Goal: Task Accomplishment & Management: Use online tool/utility

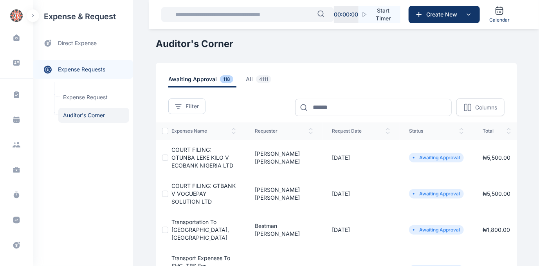
click at [190, 190] on span "COURT FILING: GTBANK V VOGUEPAY SOLUTION LTD" at bounding box center [204, 193] width 64 height 22
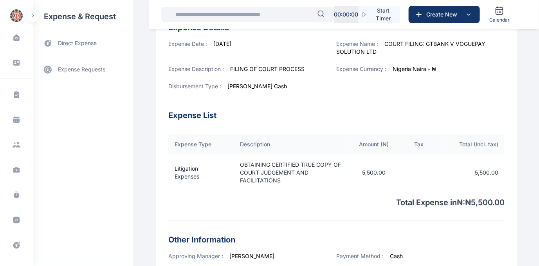
scroll to position [291, 0]
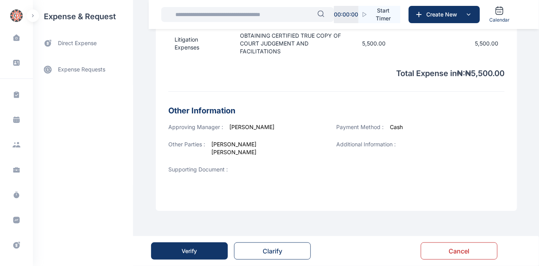
click at [176, 249] on button "Verify" at bounding box center [189, 250] width 77 height 17
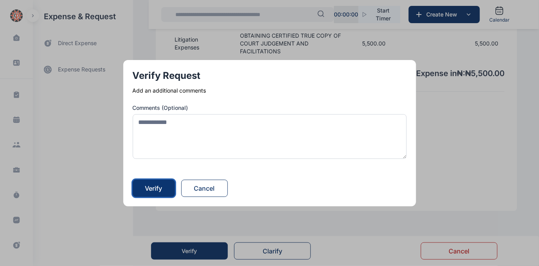
click at [163, 182] on button "Verify" at bounding box center [154, 187] width 42 height 17
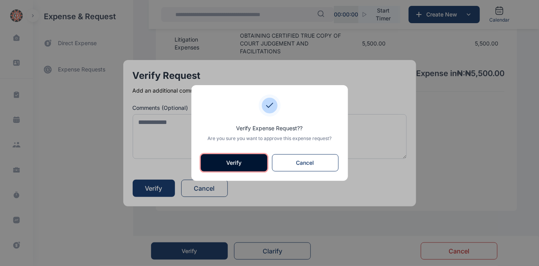
click at [240, 164] on button "Verify" at bounding box center [234, 162] width 67 height 17
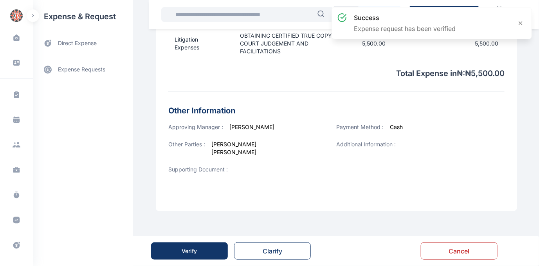
scroll to position [0, 0]
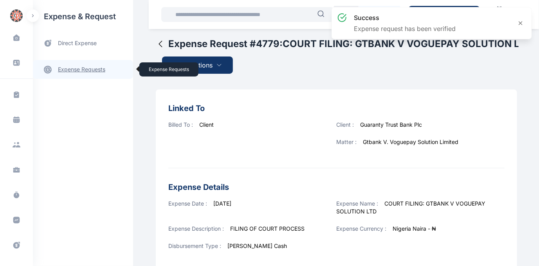
click at [82, 69] on link "expense requests expense requests" at bounding box center [83, 69] width 100 height 19
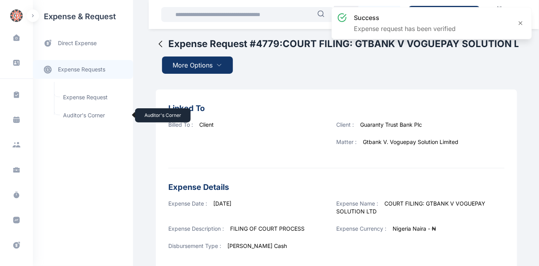
click at [76, 112] on span "Auditor's Corner Auditor's Corner" at bounding box center [93, 115] width 71 height 15
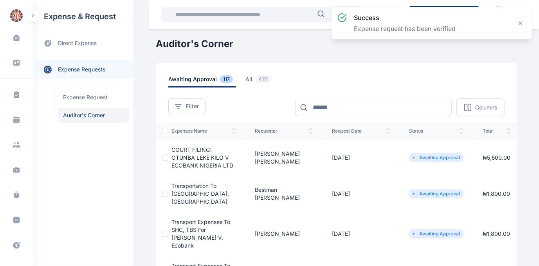
click at [195, 155] on span "COURT FILING: OTUNBA LEKE KILO V ECOBANK NIGERIA LTD" at bounding box center [203, 157] width 62 height 22
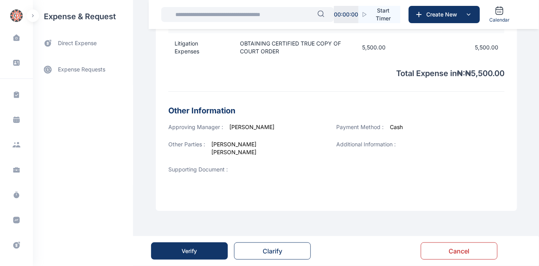
scroll to position [284, 0]
click at [184, 248] on div "Verify" at bounding box center [189, 251] width 15 height 8
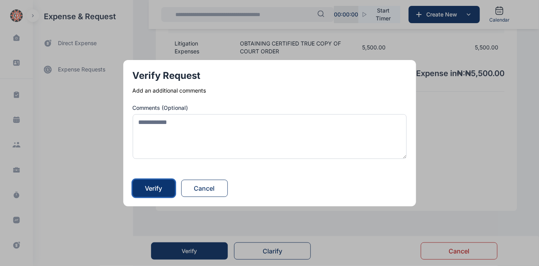
click at [157, 189] on div "Verify" at bounding box center [153, 187] width 17 height 9
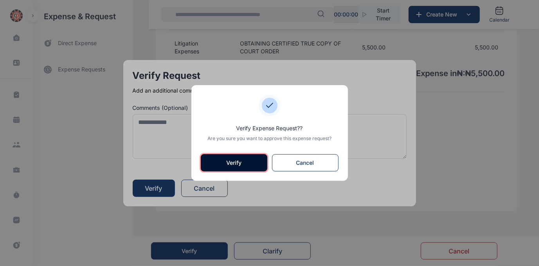
click at [239, 160] on button "Verify" at bounding box center [234, 162] width 67 height 17
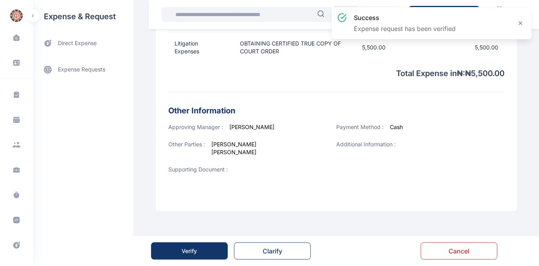
scroll to position [0, 0]
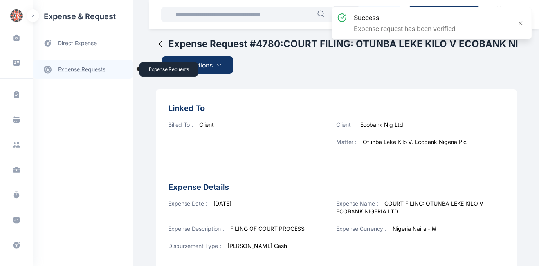
click at [80, 63] on link "expense requests expense requests" at bounding box center [83, 69] width 100 height 19
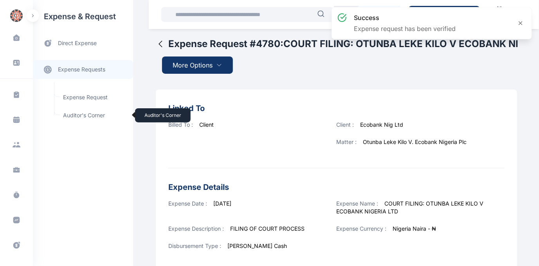
click at [91, 112] on span "Auditor's Corner Auditor's Corner" at bounding box center [93, 115] width 71 height 15
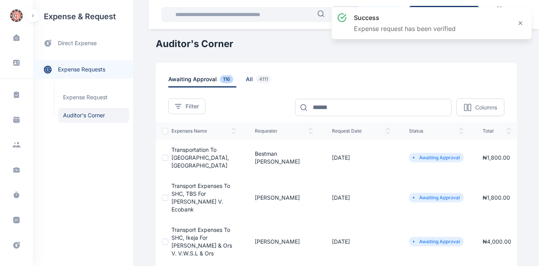
click at [246, 78] on span "all 4111" at bounding box center [260, 81] width 29 height 12
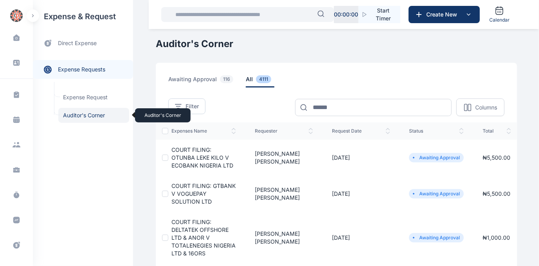
click at [75, 114] on span "Auditor's Corner Auditor's Corner" at bounding box center [93, 115] width 71 height 15
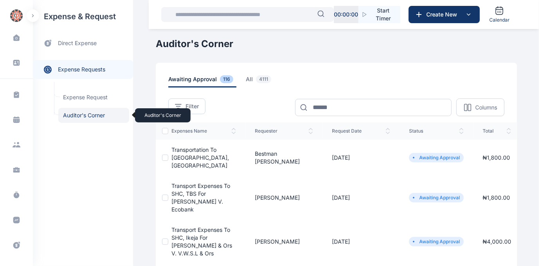
click at [82, 113] on span "Auditor's Corner Auditor's Corner" at bounding box center [93, 115] width 71 height 15
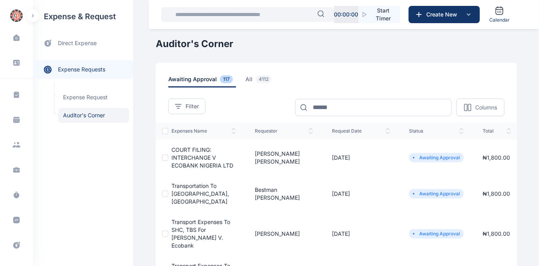
click at [192, 155] on span "COURT FILING: INTERCHANGE V ECOBANK NIGERIA LTD" at bounding box center [203, 157] width 62 height 22
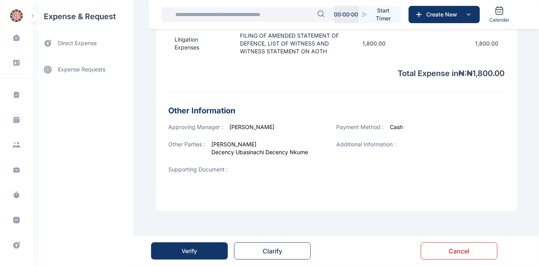
scroll to position [291, 0]
click at [177, 249] on button "Verify" at bounding box center [189, 250] width 77 height 17
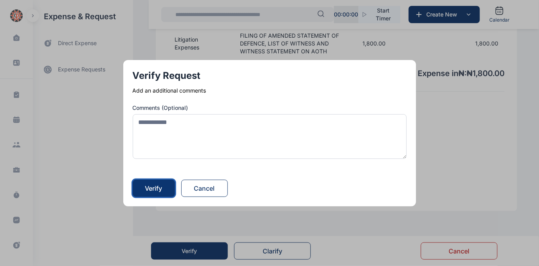
click at [158, 190] on div "Verify" at bounding box center [153, 187] width 17 height 9
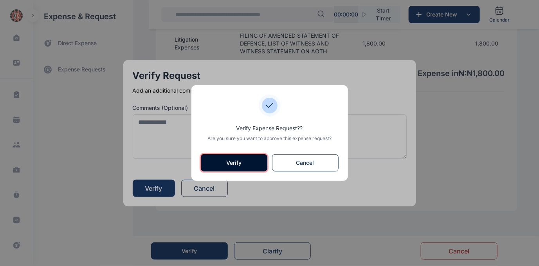
click at [219, 161] on button "Verify" at bounding box center [234, 162] width 67 height 17
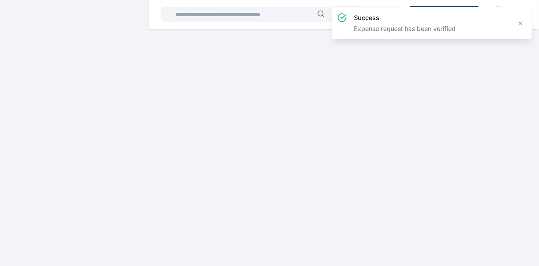
scroll to position [0, 0]
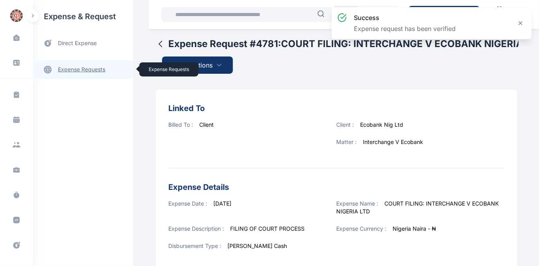
click at [69, 68] on link "expense requests expense requests" at bounding box center [83, 69] width 100 height 19
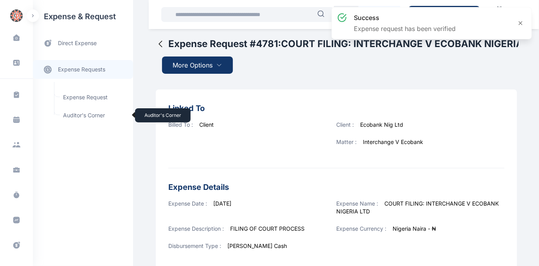
click at [76, 116] on span "Auditor's Corner Auditor's Corner" at bounding box center [93, 115] width 71 height 15
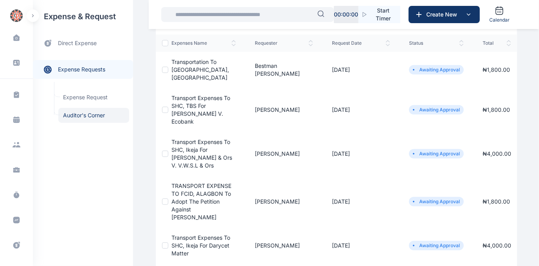
scroll to position [71, 0]
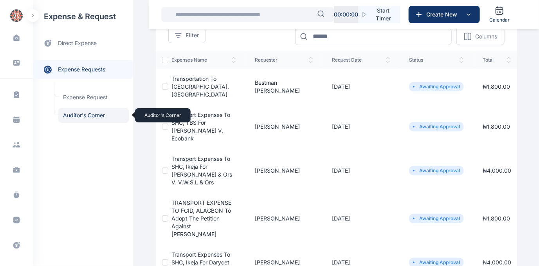
click at [85, 115] on span "Auditor's Corner Auditor's Corner" at bounding box center [93, 115] width 71 height 15
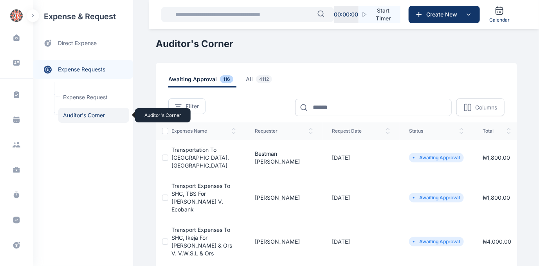
click at [82, 113] on span "Auditor's Corner Auditor's Corner" at bounding box center [93, 115] width 71 height 15
click at [182, 149] on span "Transportation to [GEOGRAPHIC_DATA], [GEOGRAPHIC_DATA]" at bounding box center [201, 157] width 58 height 22
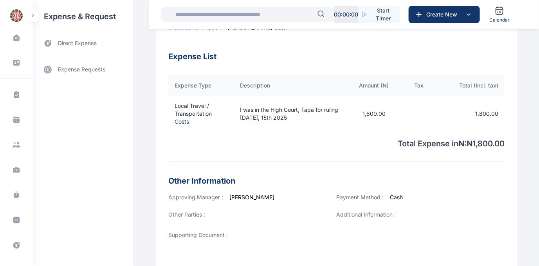
scroll to position [291, 0]
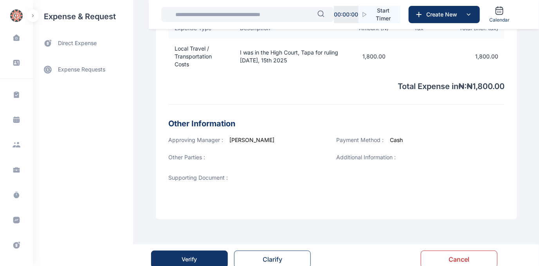
click at [193, 255] on div "Verify" at bounding box center [189, 259] width 15 height 8
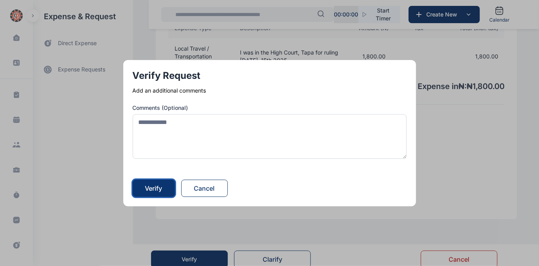
click at [161, 186] on div "Verify" at bounding box center [153, 187] width 17 height 9
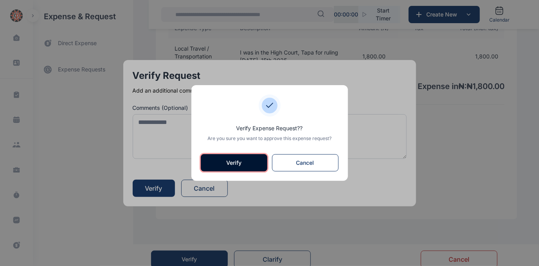
click at [227, 160] on button "Verify" at bounding box center [234, 162] width 67 height 17
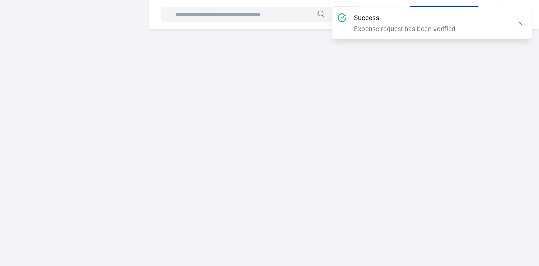
scroll to position [0, 0]
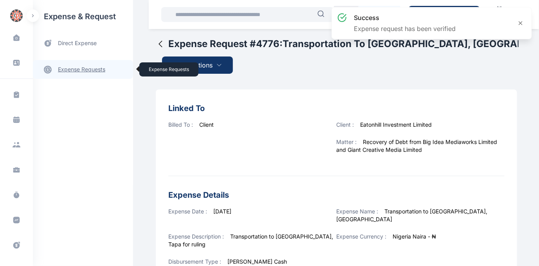
click at [78, 68] on link "expense requests expense requests" at bounding box center [83, 69] width 100 height 19
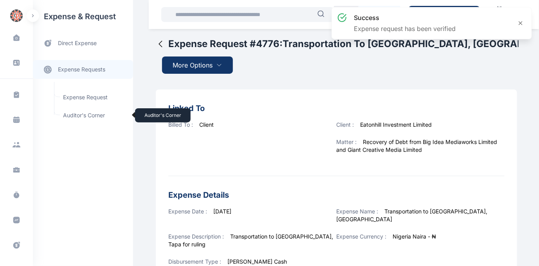
click at [74, 115] on span "Auditor's Corner Auditor's Corner" at bounding box center [93, 115] width 71 height 15
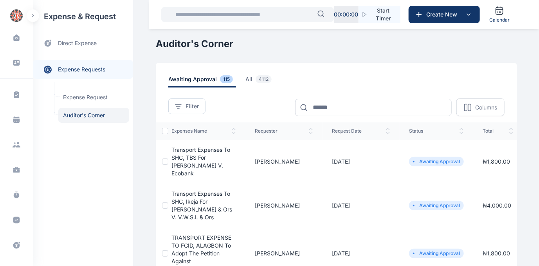
click at [193, 157] on span "Transport Expenses to SHC, TBS for [PERSON_NAME] v. Ecobank" at bounding box center [201, 161] width 59 height 30
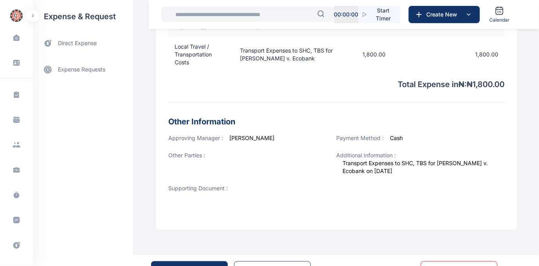
scroll to position [307, 0]
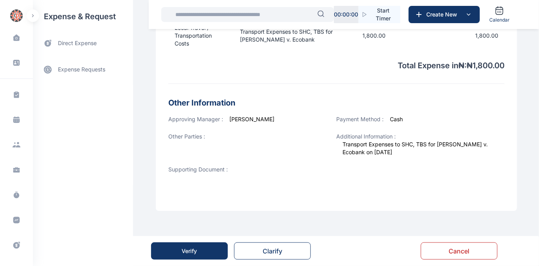
click at [202, 254] on button "Verify" at bounding box center [189, 250] width 77 height 17
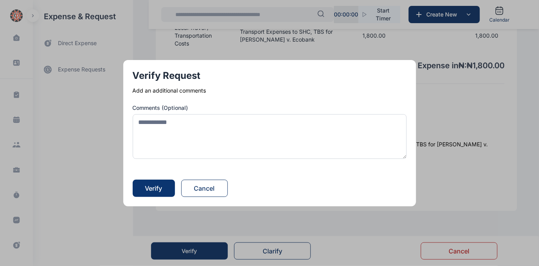
click at [158, 181] on form "Verify Request Add an additional comments Comments (Optional) Verify Cancel" at bounding box center [270, 132] width 274 height 127
click at [159, 184] on div "Verify" at bounding box center [153, 187] width 17 height 9
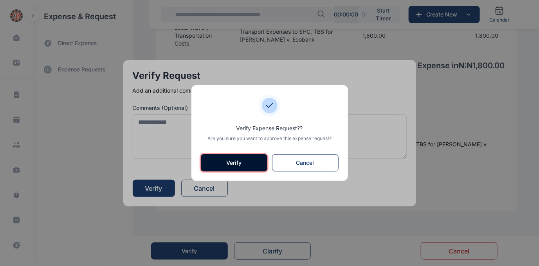
click at [219, 162] on button "Verify" at bounding box center [234, 162] width 67 height 17
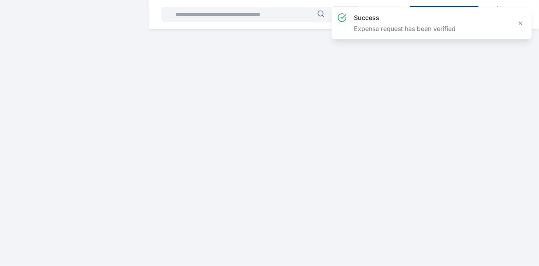
scroll to position [0, 0]
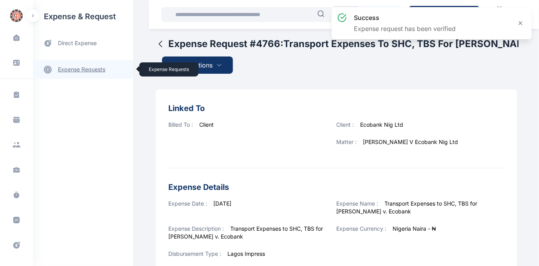
click at [71, 68] on link "expense requests expense requests" at bounding box center [83, 69] width 100 height 19
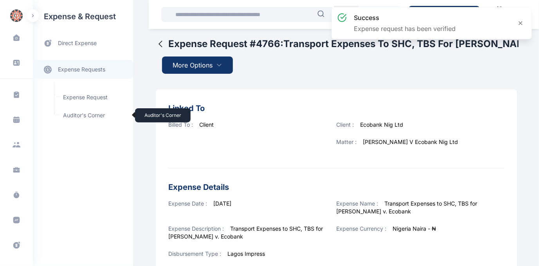
click at [75, 117] on span "Auditor's Corner Auditor's Corner" at bounding box center [93, 115] width 71 height 15
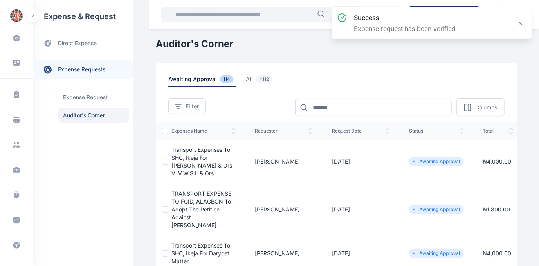
click at [187, 150] on span "Transport Expenses to SHC, Ikeja for [PERSON_NAME] & Ors v. V.W.S.L & Ors" at bounding box center [202, 161] width 61 height 30
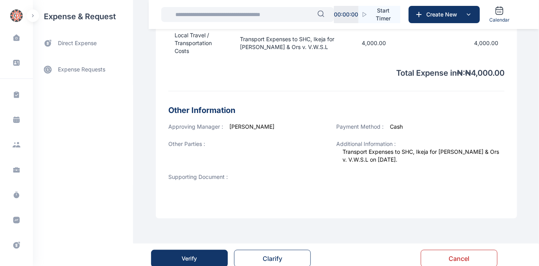
scroll to position [315, 0]
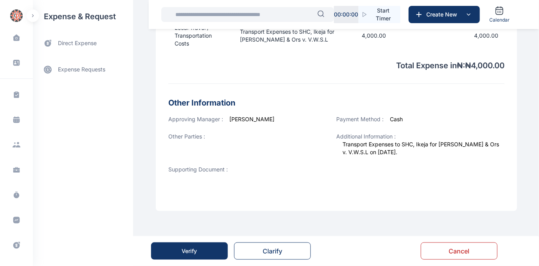
click at [186, 249] on div "Verify" at bounding box center [189, 251] width 15 height 8
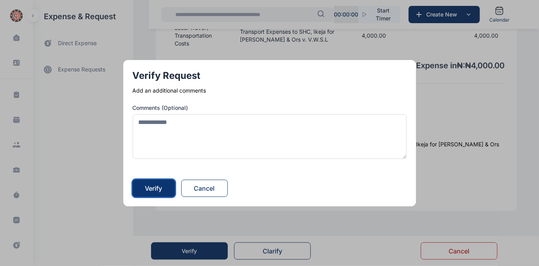
click at [161, 185] on div "Verify" at bounding box center [153, 187] width 17 height 9
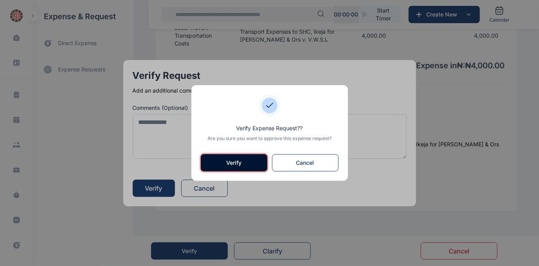
click at [242, 154] on button "Verify" at bounding box center [234, 162] width 67 height 17
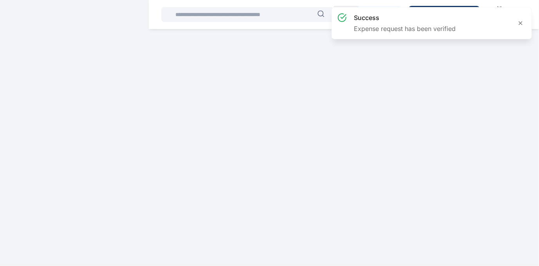
scroll to position [0, 0]
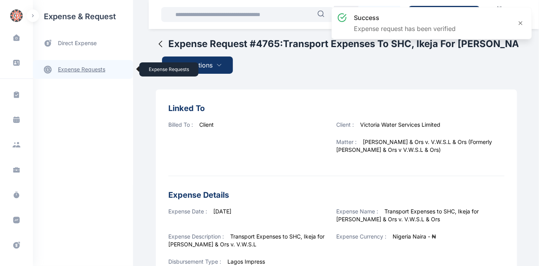
click at [80, 67] on link "expense requests expense requests" at bounding box center [83, 69] width 100 height 19
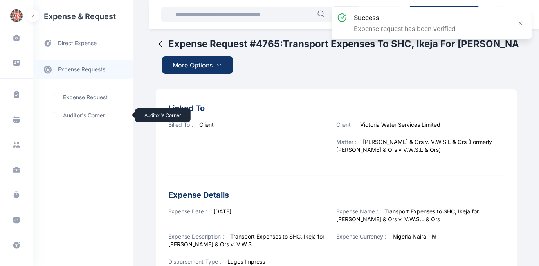
click at [77, 113] on span "Auditor's Corner Auditor's Corner" at bounding box center [93, 115] width 71 height 15
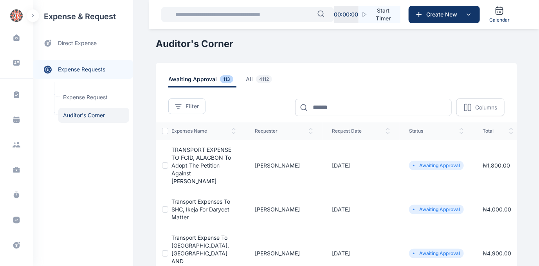
click at [197, 159] on span "TRANSPORT EXPENSE TO FCID, ALAGBON to adopt the petition against [PERSON_NAME]" at bounding box center [202, 165] width 60 height 38
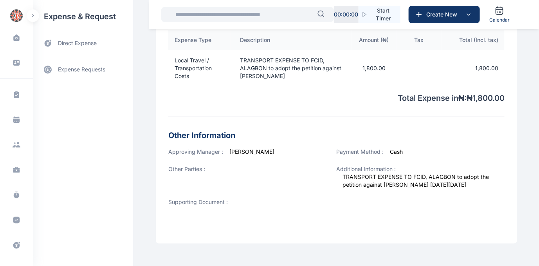
scroll to position [331, 0]
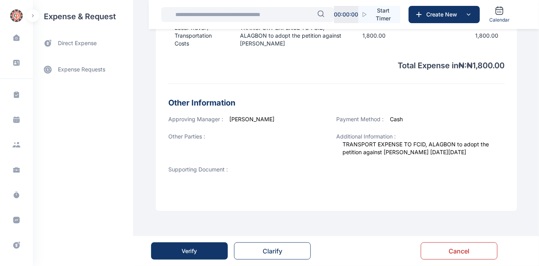
click at [209, 249] on button "Verify" at bounding box center [189, 250] width 77 height 17
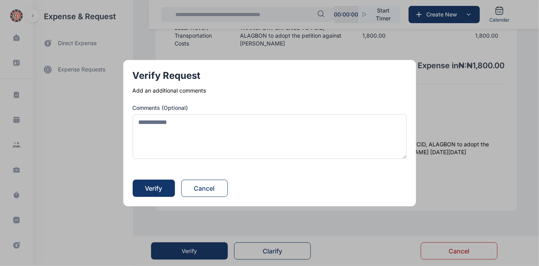
click at [253, 226] on button "button" at bounding box center [269, 133] width 539 height 266
drag, startPoint x: 214, startPoint y: 183, endPoint x: 258, endPoint y: 221, distance: 58.4
click at [215, 185] on button "Cancel" at bounding box center [204, 187] width 47 height 17
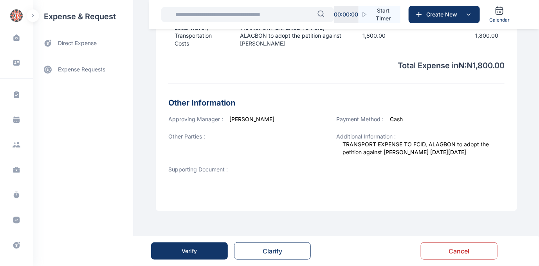
click at [193, 248] on div "Verify" at bounding box center [189, 251] width 15 height 8
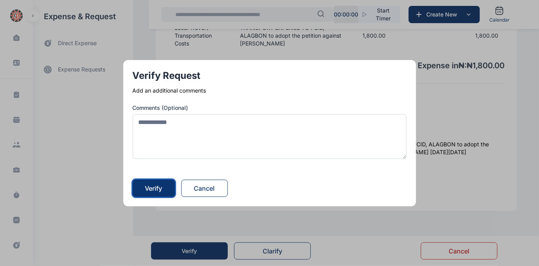
click at [147, 190] on div "Verify" at bounding box center [153, 187] width 17 height 9
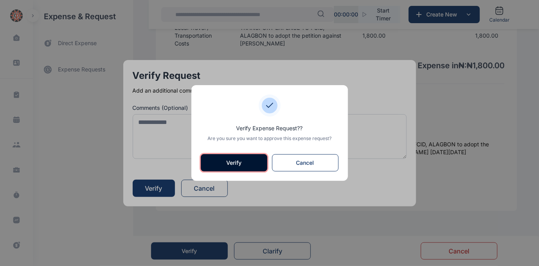
click at [239, 158] on button "Verify" at bounding box center [234, 162] width 67 height 17
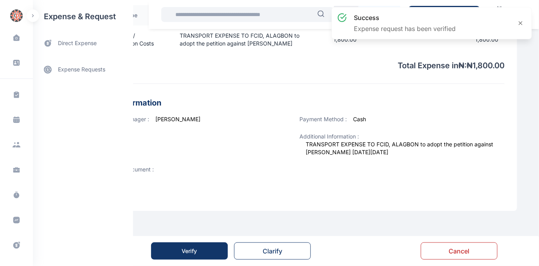
scroll to position [0, 0]
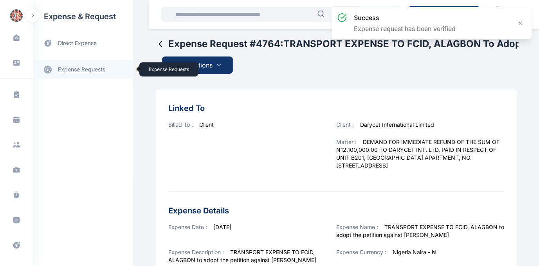
click at [72, 68] on link "expense requests expense requests" at bounding box center [83, 69] width 100 height 19
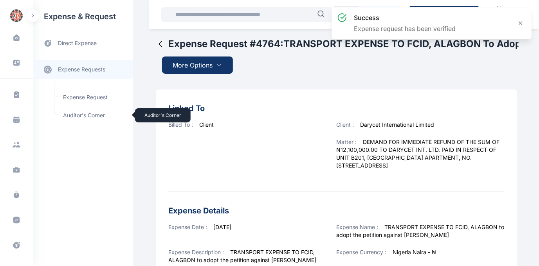
click at [72, 113] on span "Auditor's Corner Auditor's Corner" at bounding box center [93, 115] width 71 height 15
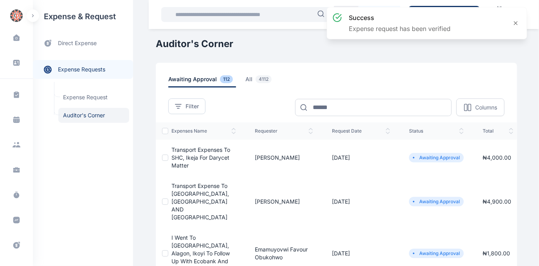
click at [191, 150] on span "Transport Expenses to SHC, Ikeja for Darycet Matter" at bounding box center [201, 157] width 59 height 22
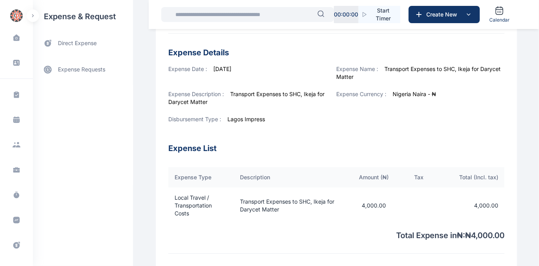
scroll to position [315, 0]
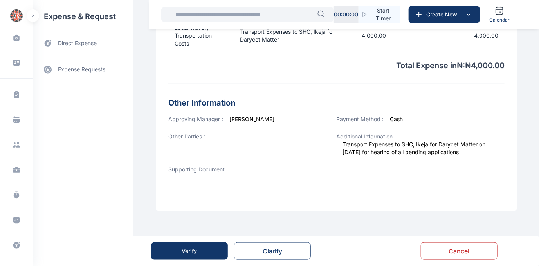
click at [187, 250] on div "Verify" at bounding box center [189, 251] width 15 height 8
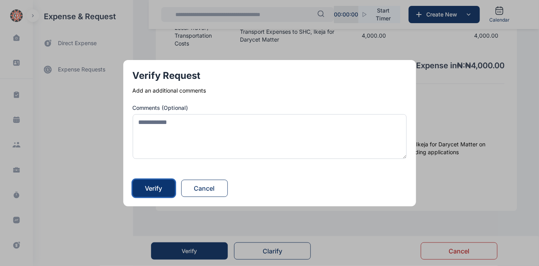
click at [154, 186] on div "Verify" at bounding box center [153, 187] width 17 height 9
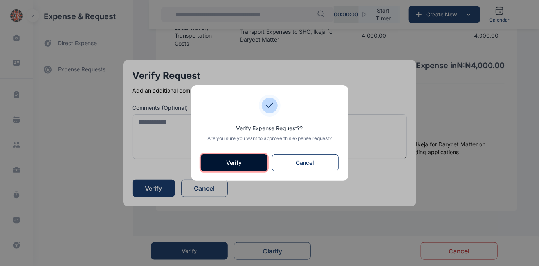
click at [217, 159] on button "Verify" at bounding box center [234, 162] width 67 height 17
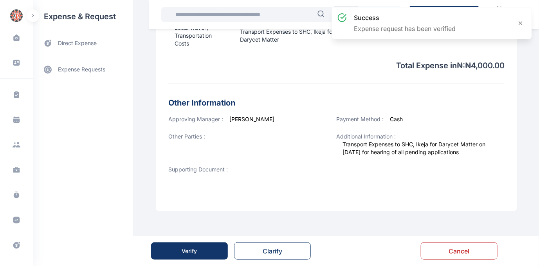
scroll to position [0, 0]
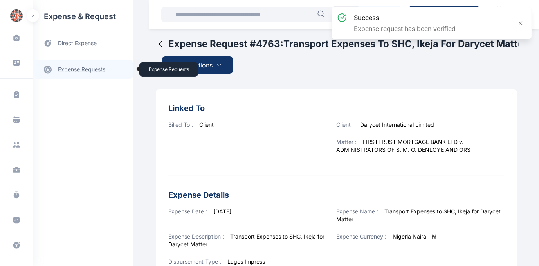
click at [71, 68] on link "expense requests expense requests" at bounding box center [83, 69] width 100 height 19
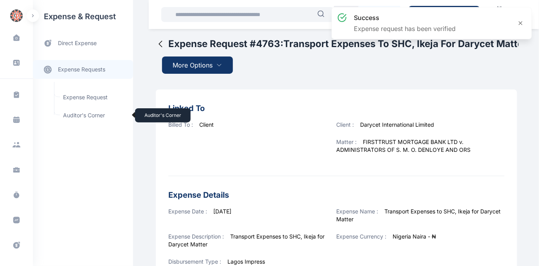
click at [76, 114] on span "Auditor's Corner Auditor's Corner" at bounding box center [93, 115] width 71 height 15
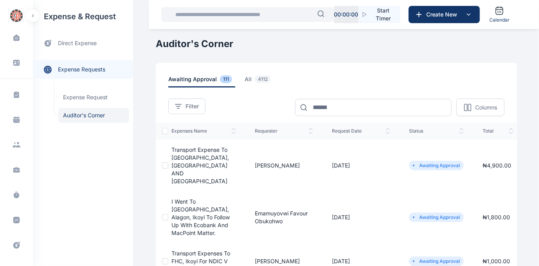
click at [189, 153] on td "Transport expense to [GEOGRAPHIC_DATA], [GEOGRAPHIC_DATA] AND [GEOGRAPHIC_DATA]" at bounding box center [206, 165] width 77 height 52
click at [191, 154] on span "Transport expense to [GEOGRAPHIC_DATA], [GEOGRAPHIC_DATA] AND [GEOGRAPHIC_DATA]" at bounding box center [201, 165] width 58 height 38
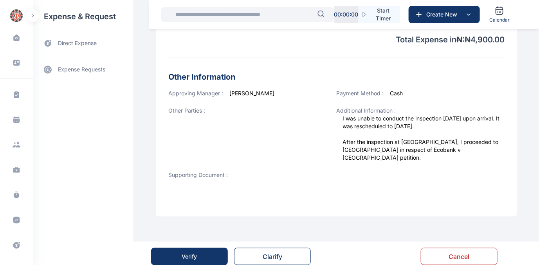
scroll to position [321, 0]
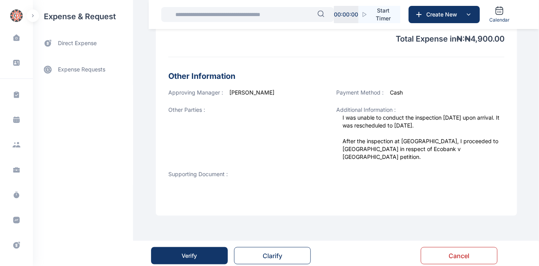
click at [187, 251] on div "Verify" at bounding box center [189, 255] width 15 height 8
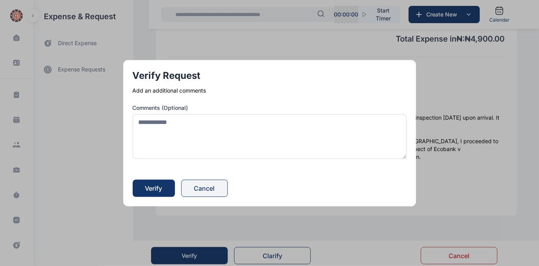
click at [213, 186] on button "Cancel" at bounding box center [204, 187] width 47 height 17
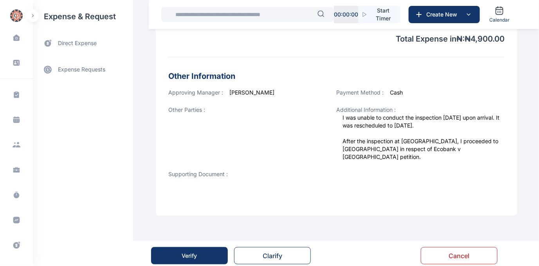
click at [193, 251] on div "Verify" at bounding box center [189, 255] width 15 height 8
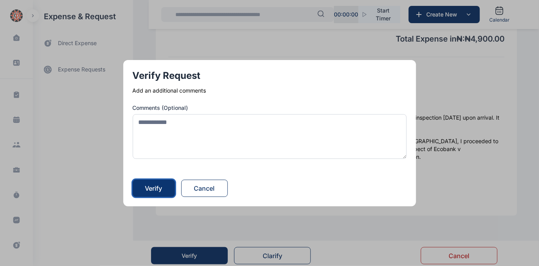
click at [155, 187] on div "Verify" at bounding box center [153, 187] width 17 height 9
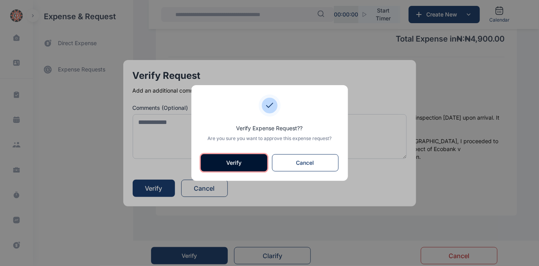
click at [239, 162] on button "Verify" at bounding box center [234, 162] width 67 height 17
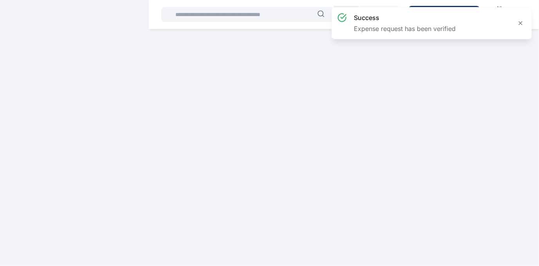
scroll to position [0, 0]
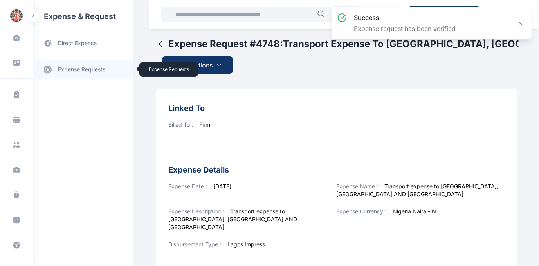
click at [96, 66] on link "expense requests expense requests" at bounding box center [83, 69] width 100 height 19
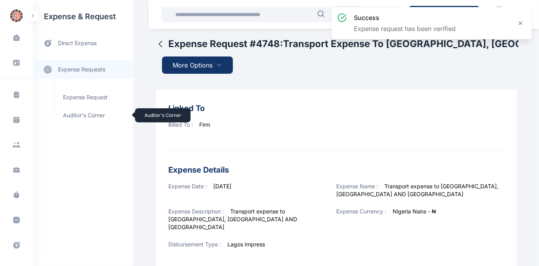
click at [86, 116] on span "Auditor's Corner Auditor's Corner" at bounding box center [93, 115] width 71 height 15
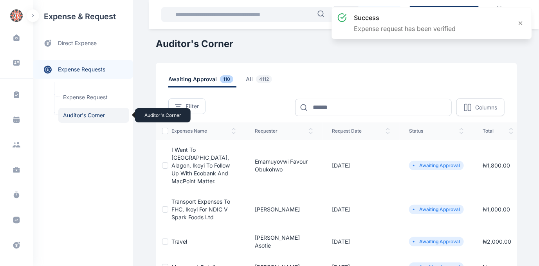
click at [93, 115] on span "Auditor's Corner Auditor's Corner" at bounding box center [93, 115] width 71 height 15
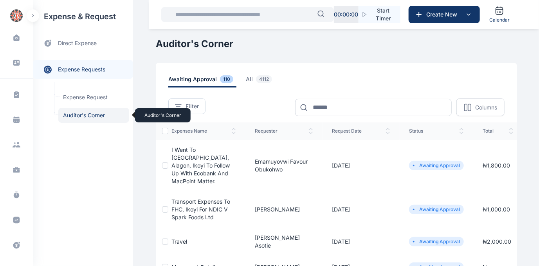
click at [83, 114] on span "Auditor's Corner Auditor's Corner" at bounding box center [93, 115] width 71 height 15
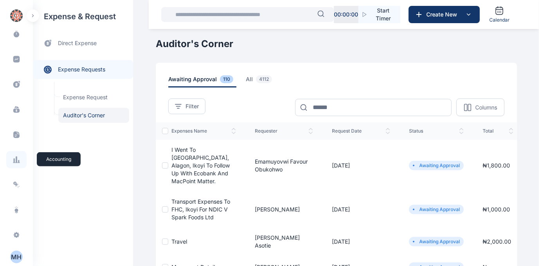
click at [13, 158] on icon at bounding box center [17, 159] width 8 height 8
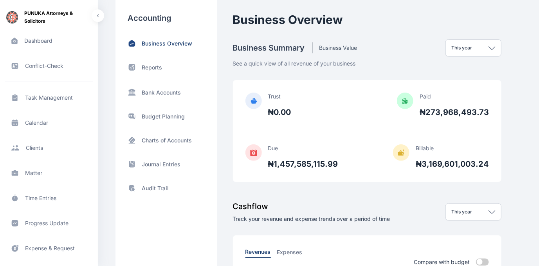
click at [159, 65] on p "Reports" at bounding box center [152, 67] width 20 height 8
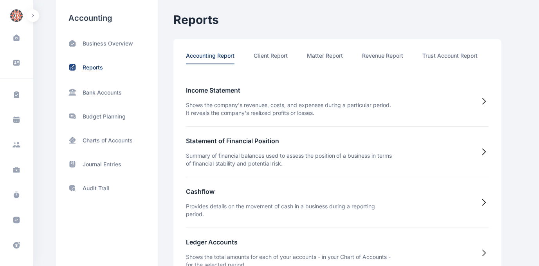
click at [101, 66] on p "Reports" at bounding box center [93, 67] width 20 height 8
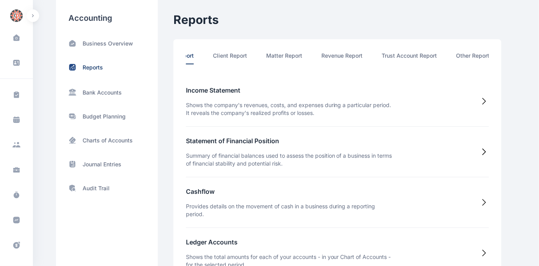
click at [472, 56] on li "Other Report" at bounding box center [473, 58] width 33 height 13
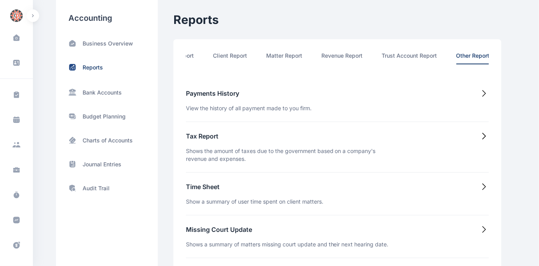
click at [202, 189] on h5 "Time Sheet" at bounding box center [254, 186] width 137 height 9
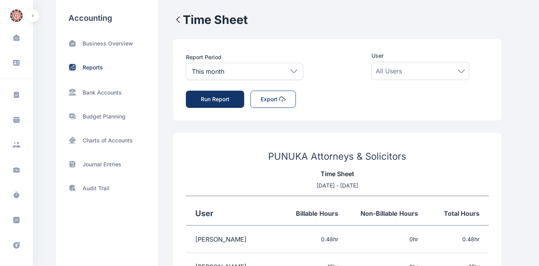
click at [462, 72] on icon at bounding box center [462, 70] width 6 height 3
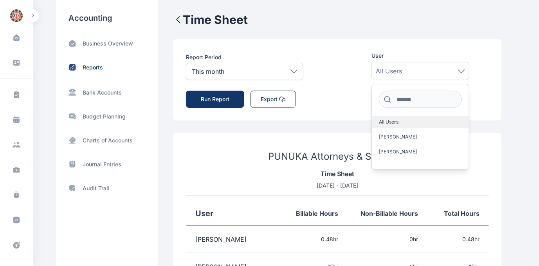
click at [417, 121] on label "All Users" at bounding box center [420, 122] width 97 height 13
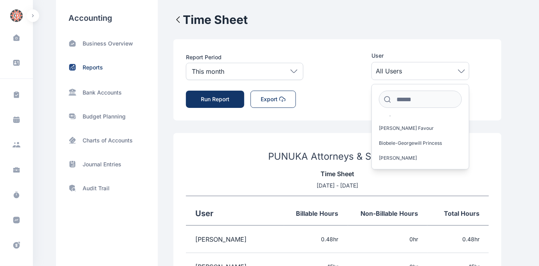
scroll to position [14, 0]
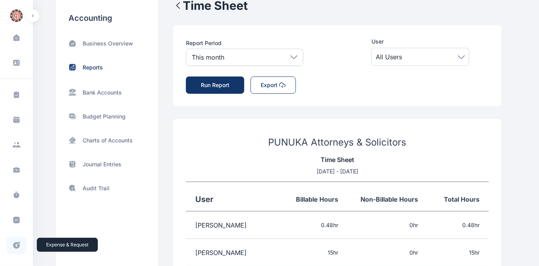
click at [15, 243] on icon at bounding box center [16, 245] width 7 height 7
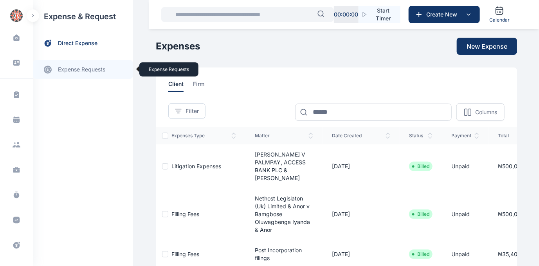
click at [70, 69] on link "expense requests expense requests" at bounding box center [83, 69] width 100 height 19
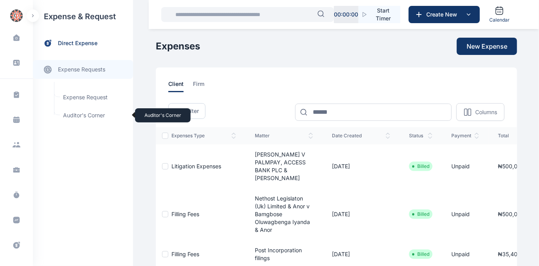
click at [72, 113] on span "Auditor's Corner Auditor's Corner" at bounding box center [93, 115] width 71 height 15
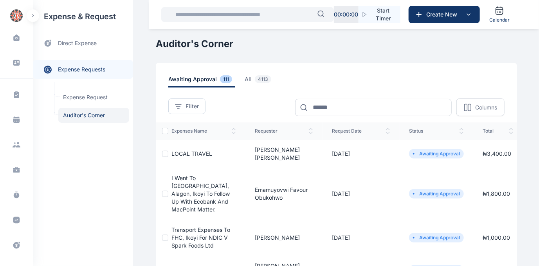
click at [193, 150] on span "LOCAL TRAVEL" at bounding box center [192, 153] width 41 height 7
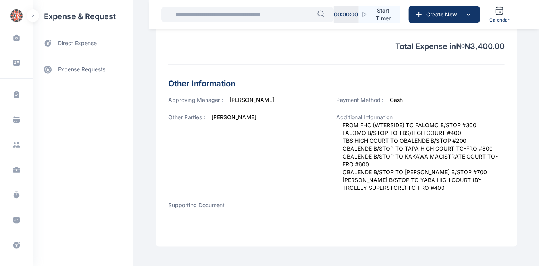
scroll to position [313, 0]
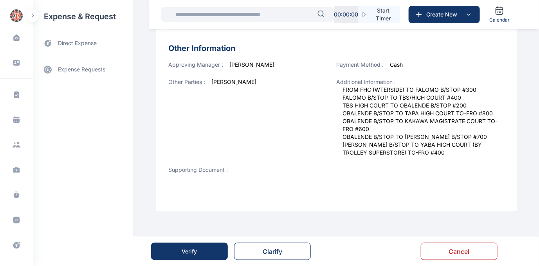
click at [190, 252] on div "Verify" at bounding box center [189, 251] width 15 height 8
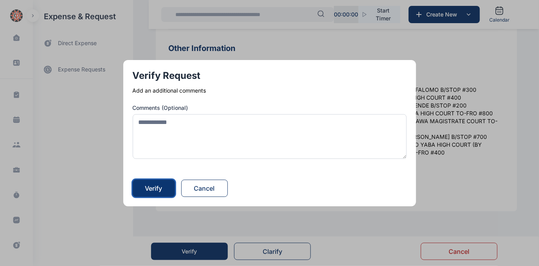
click at [162, 189] on div "Verify" at bounding box center [153, 187] width 17 height 9
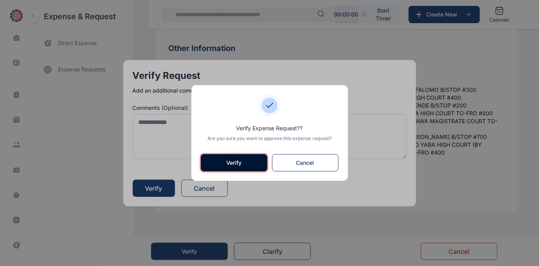
click at [225, 161] on button "Verify" at bounding box center [234, 162] width 67 height 17
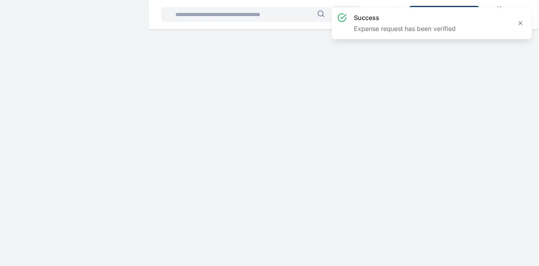
scroll to position [0, 0]
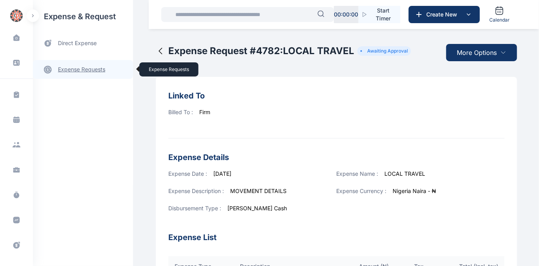
click at [72, 70] on link "expense requests expense requests" at bounding box center [83, 69] width 100 height 19
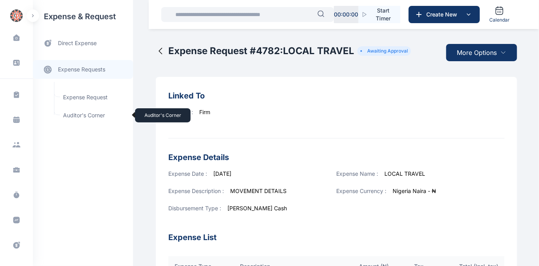
click at [77, 115] on span "Auditor's Corner Auditor's Corner" at bounding box center [93, 115] width 71 height 15
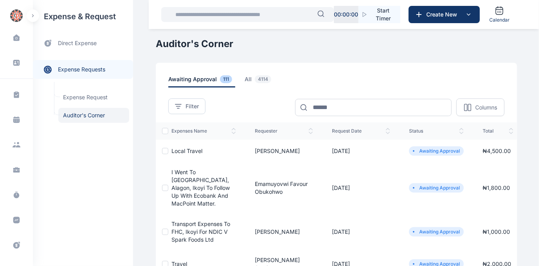
click at [190, 149] on span "Local Travel" at bounding box center [187, 150] width 31 height 7
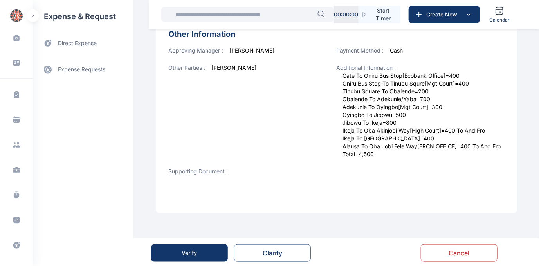
scroll to position [329, 0]
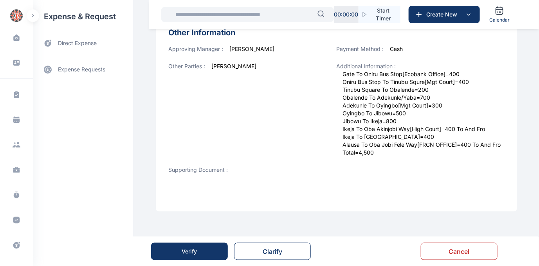
click at [177, 249] on button "Verify" at bounding box center [189, 250] width 77 height 17
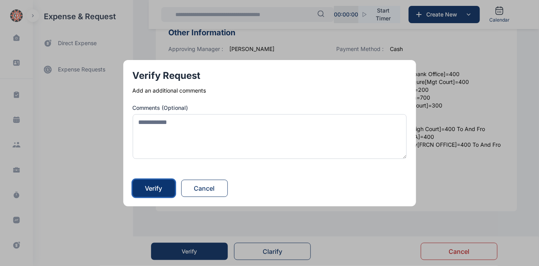
click at [151, 184] on div "Verify" at bounding box center [153, 187] width 17 height 9
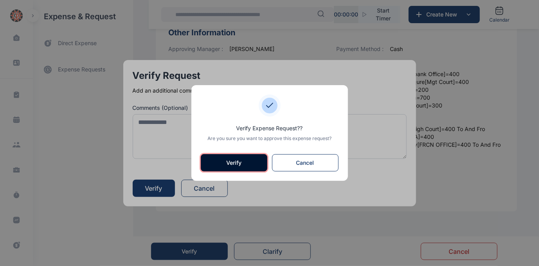
click at [233, 158] on button "Verify" at bounding box center [234, 162] width 67 height 17
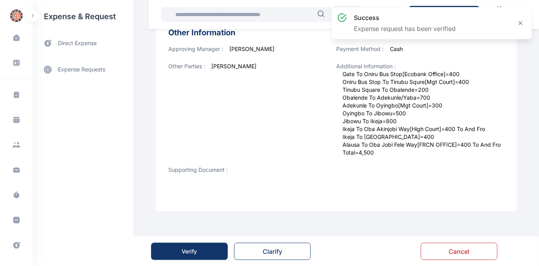
scroll to position [0, 0]
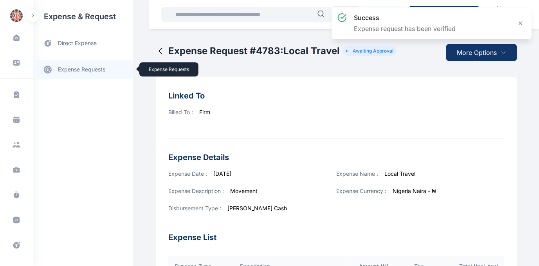
click at [82, 69] on link "expense requests expense requests" at bounding box center [83, 69] width 100 height 19
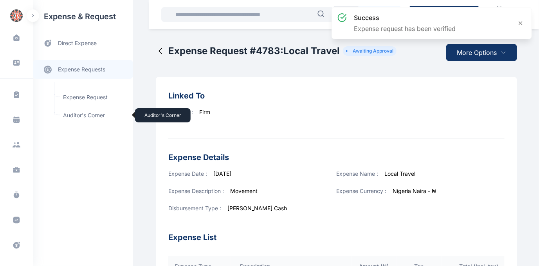
click at [80, 113] on span "Auditor's Corner Auditor's Corner" at bounding box center [93, 115] width 71 height 15
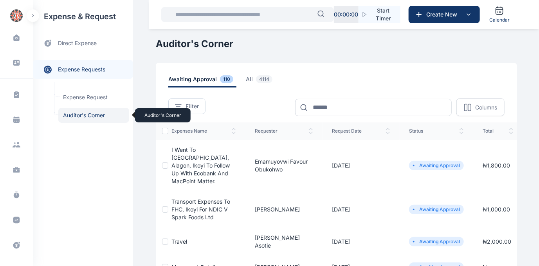
click at [68, 113] on span "Auditor's Corner Auditor's Corner" at bounding box center [93, 115] width 71 height 15
